Goal: Task Accomplishment & Management: Manage account settings

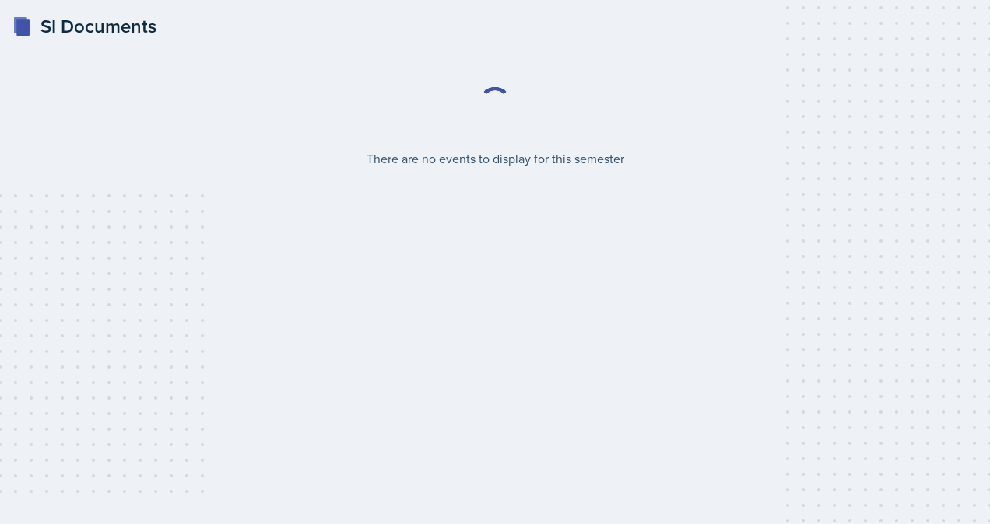
select select "2bed604d-1099-4043-b1bc-2365e8740244"
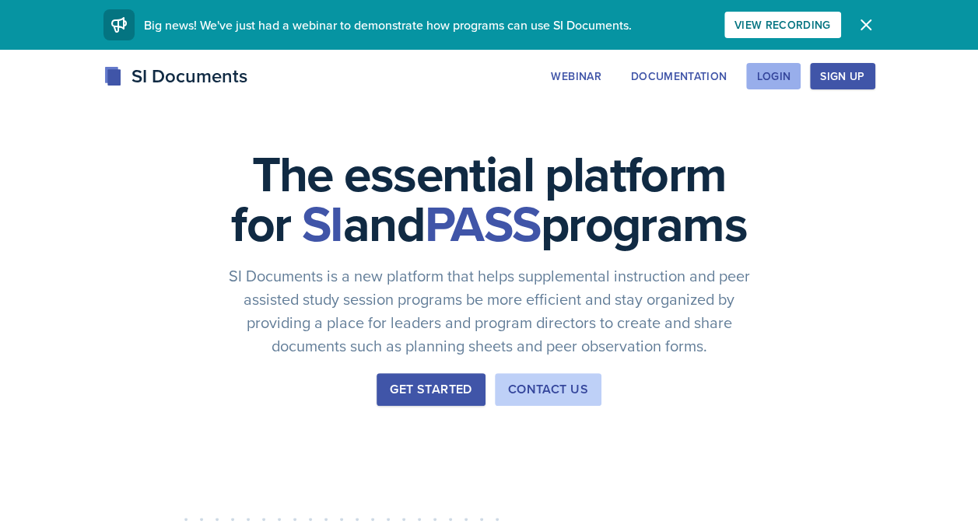
click at [794, 82] on button "Login" at bounding box center [773, 76] width 54 height 26
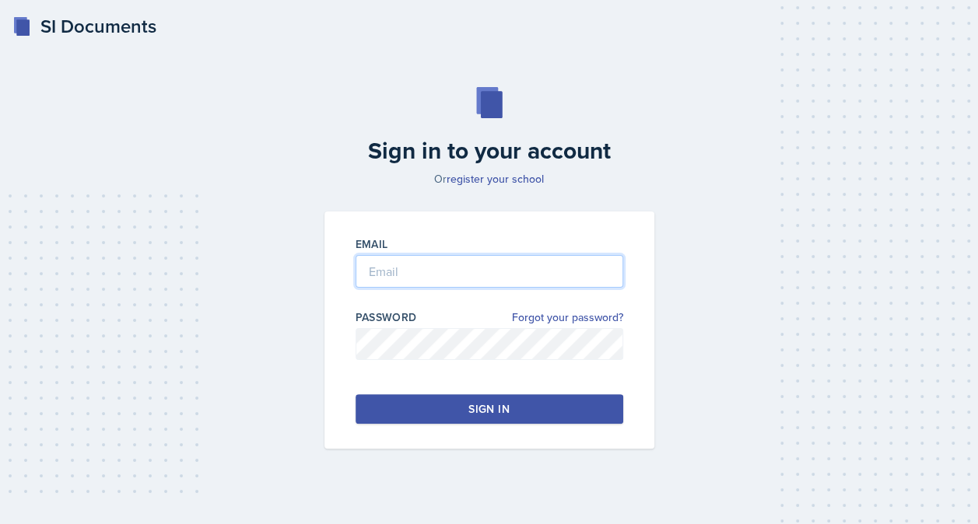
click at [459, 272] on input "email" at bounding box center [490, 271] width 268 height 33
type input "[EMAIL_ADDRESS][DOMAIN_NAME]"
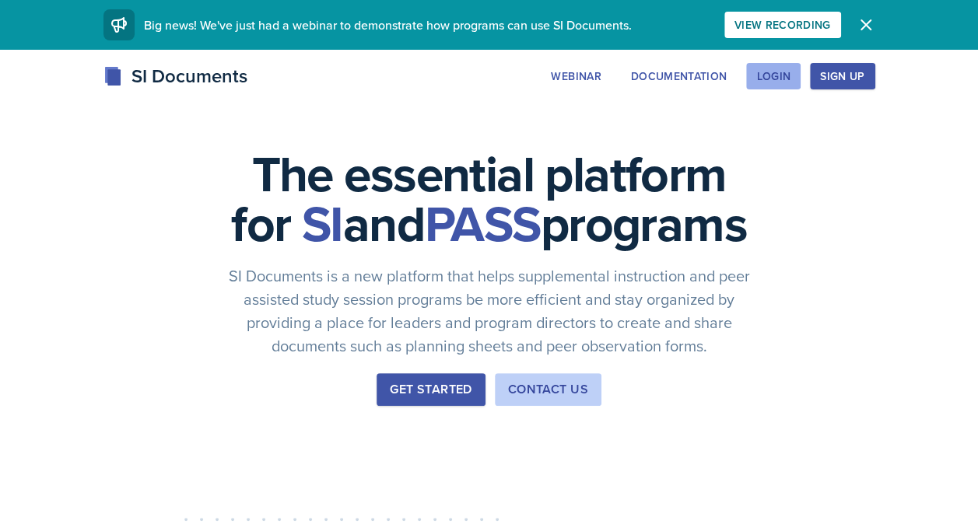
click at [767, 74] on div "Login" at bounding box center [773, 76] width 34 height 12
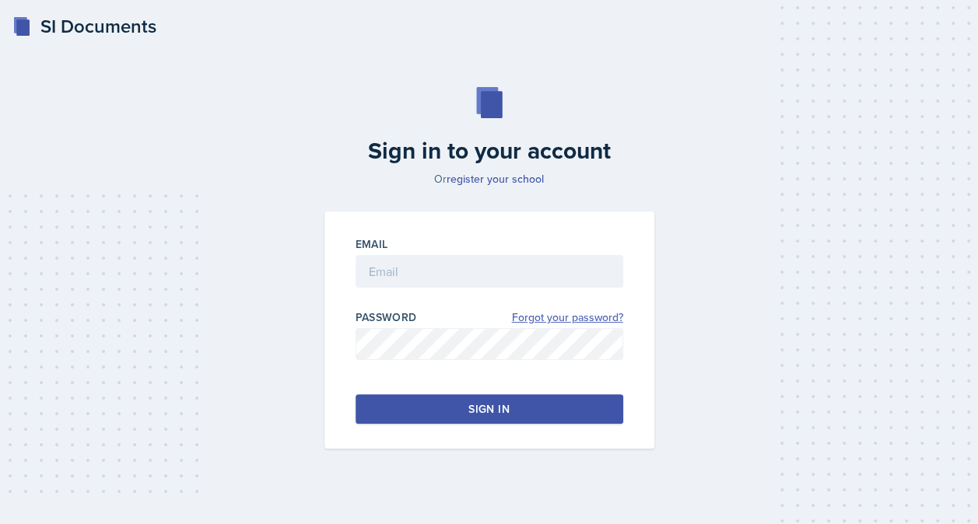
click at [587, 317] on link "Forgot your password?" at bounding box center [567, 318] width 111 height 16
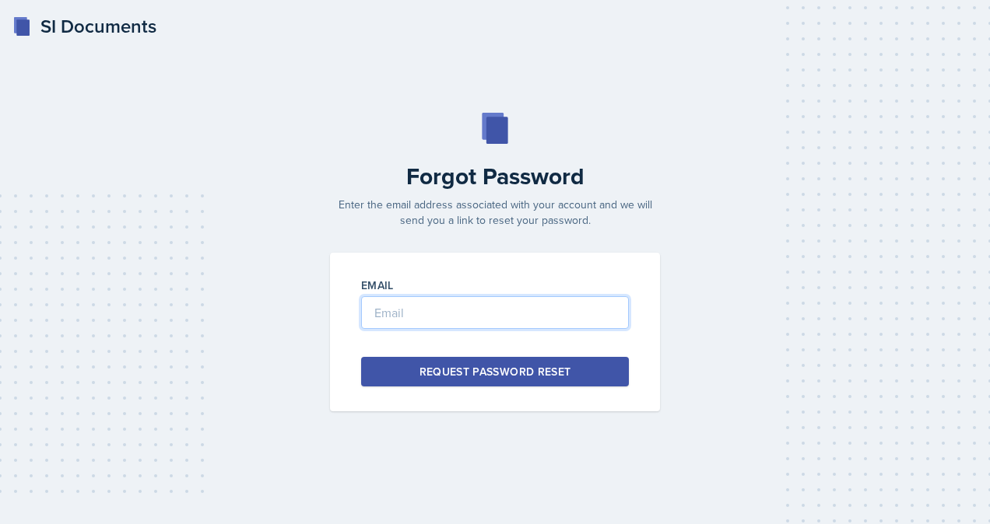
click at [512, 314] on input "email" at bounding box center [495, 312] width 268 height 33
type input "[EMAIL_ADDRESS][DOMAIN_NAME]"
click at [480, 380] on button "Request Password Reset" at bounding box center [495, 372] width 268 height 30
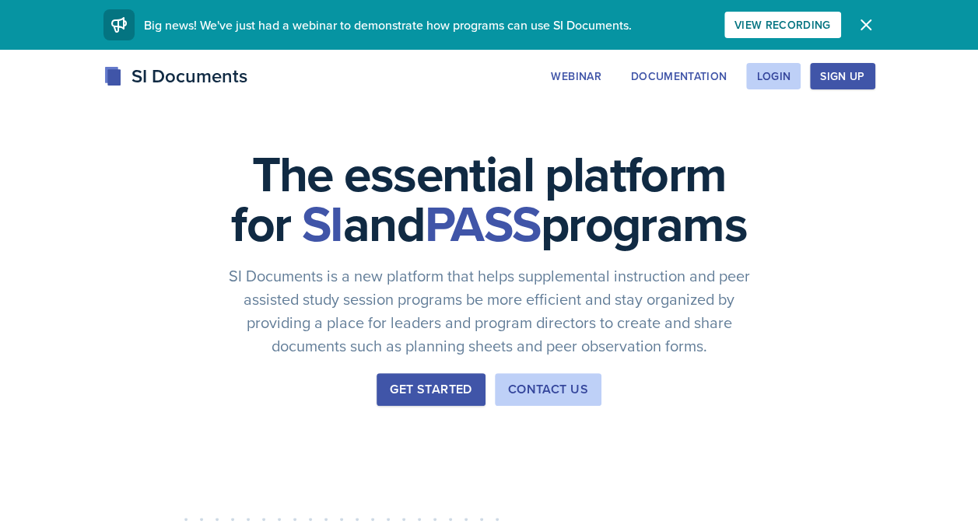
click at [831, 87] on button "Sign Up" at bounding box center [842, 76] width 65 height 26
drag, startPoint x: 784, startPoint y: 75, endPoint x: 608, endPoint y: -48, distance: 215.6
